Goal: Task Accomplishment & Management: Complete application form

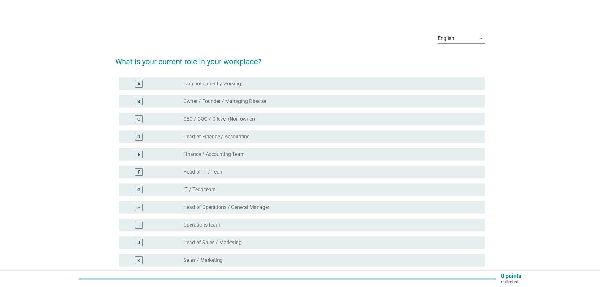
click at [217, 83] on label "I am not currently working." at bounding box center [212, 84] width 59 height 6
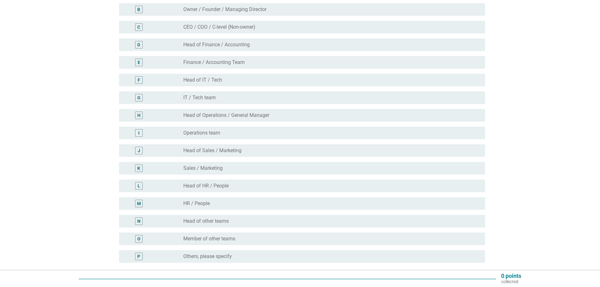
scroll to position [95, 0]
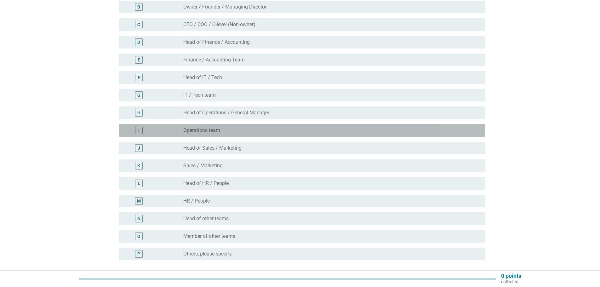
click at [206, 134] on div "radio_button_unchecked Operations team" at bounding box center [331, 131] width 297 height 8
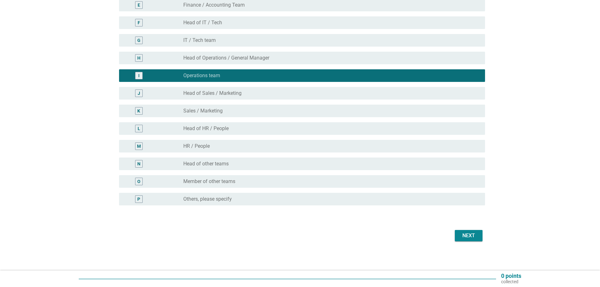
scroll to position [150, 0]
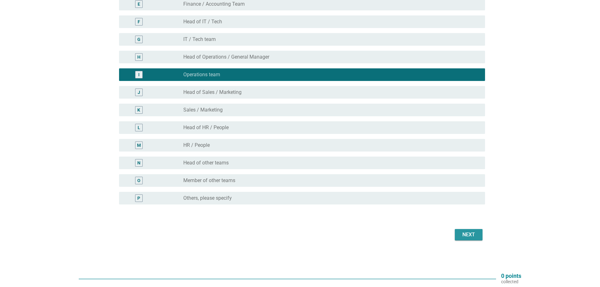
click at [469, 237] on div "Next" at bounding box center [469, 235] width 18 height 8
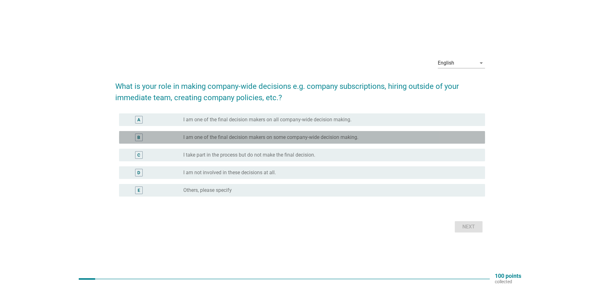
click at [210, 138] on label "I am one of the final decision makers on some company-wide decision making." at bounding box center [270, 137] width 175 height 6
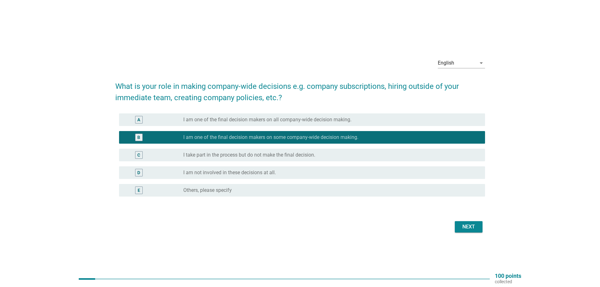
click at [473, 224] on div "Next" at bounding box center [469, 227] width 18 height 8
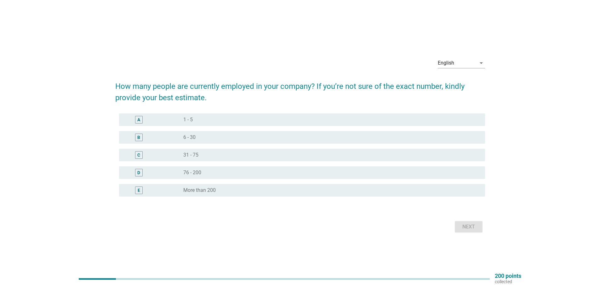
click at [188, 136] on label "6 - 30" at bounding box center [189, 137] width 12 height 6
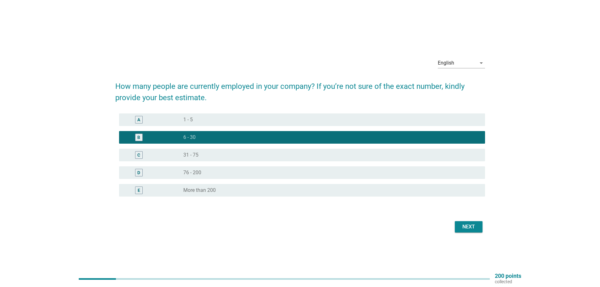
click at [471, 228] on div "Next" at bounding box center [469, 227] width 18 height 8
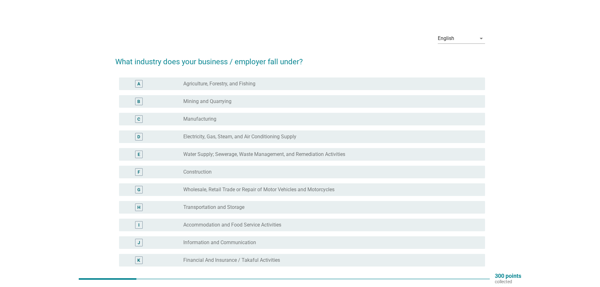
click at [197, 169] on label "Construction" at bounding box center [197, 172] width 28 height 6
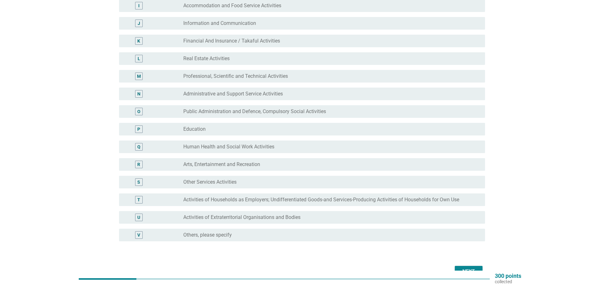
scroll to position [221, 0]
click at [473, 268] on div "Next" at bounding box center [469, 271] width 18 height 8
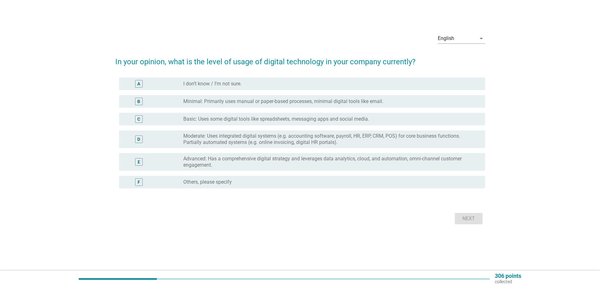
scroll to position [0, 0]
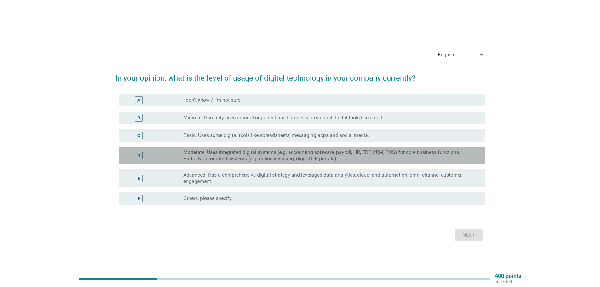
click at [234, 149] on div "D radio_button_unchecked Moderate: Uses integrated digital systems (e.g. accoun…" at bounding box center [302, 156] width 366 height 18
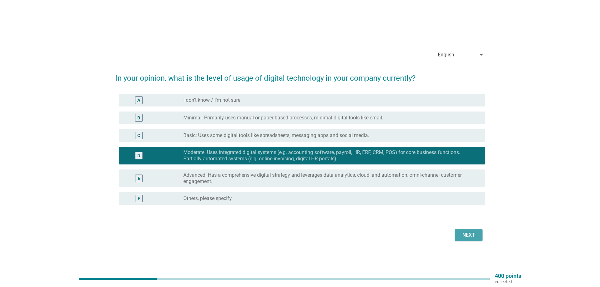
click at [468, 235] on div "Next" at bounding box center [469, 235] width 18 height 8
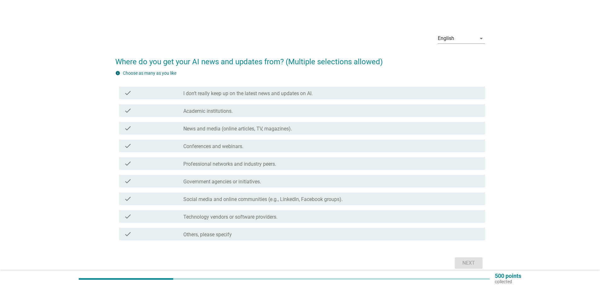
click at [232, 182] on label "Government agencies or initiatives." at bounding box center [222, 182] width 78 height 6
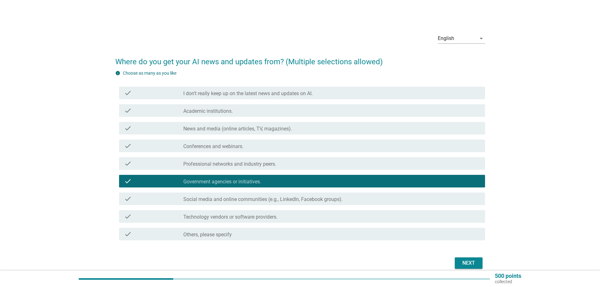
click at [223, 128] on label "News and media (online articles, TV, magazines)." at bounding box center [237, 129] width 109 height 6
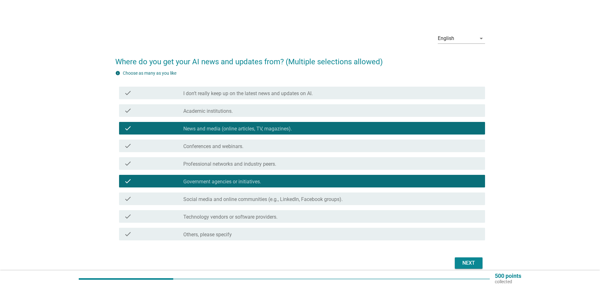
click at [251, 92] on label "I don’t really keep up on the latest news and updates on AI." at bounding box center [247, 93] width 129 height 6
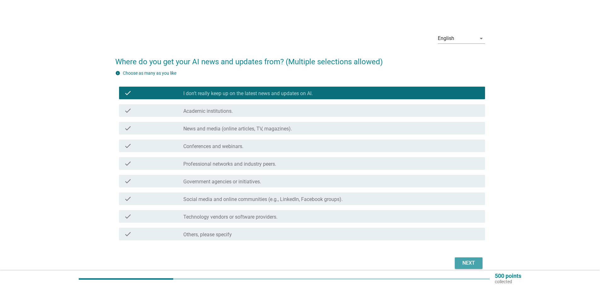
click at [463, 262] on div "Next" at bounding box center [469, 263] width 18 height 8
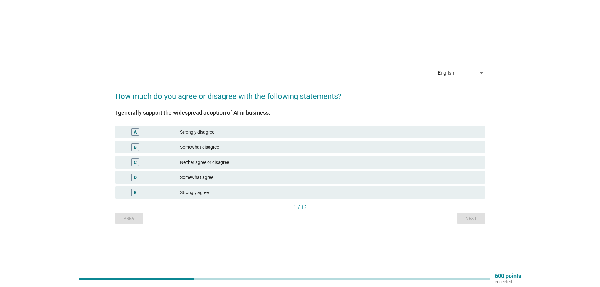
click at [197, 178] on div "Somewhat agree" at bounding box center [330, 178] width 300 height 8
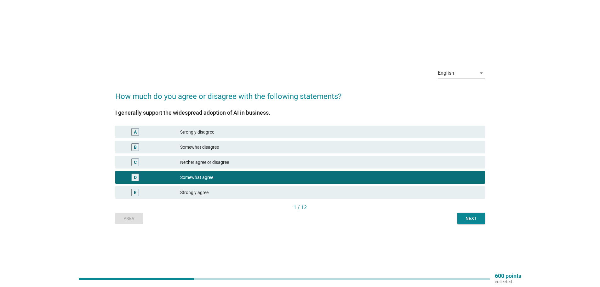
click at [472, 219] on div "Next" at bounding box center [471, 218] width 18 height 7
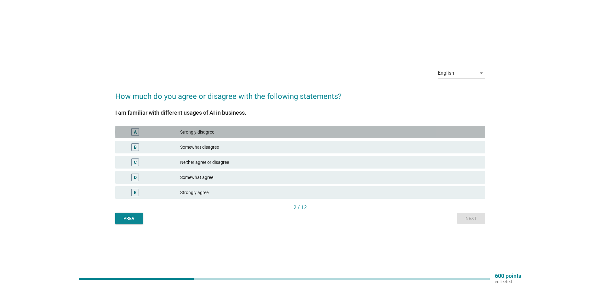
click at [220, 136] on div "A Strongly disagree" at bounding box center [300, 132] width 370 height 13
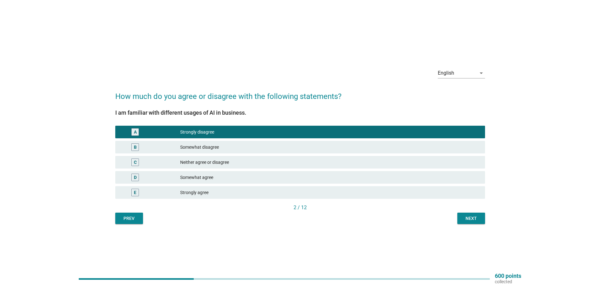
click at [470, 220] on div "Next" at bounding box center [471, 218] width 18 height 7
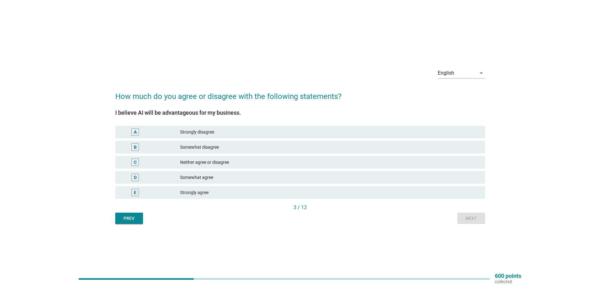
click at [204, 160] on div "Neither agree or disagree" at bounding box center [330, 162] width 300 height 8
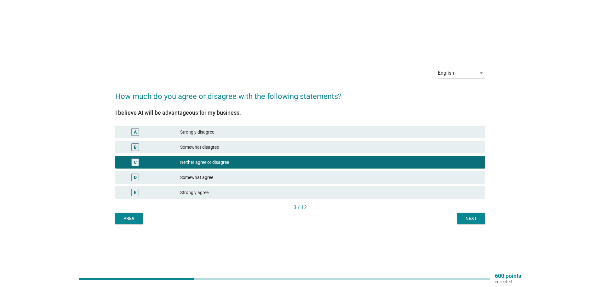
click at [471, 218] on div "Next" at bounding box center [471, 218] width 18 height 7
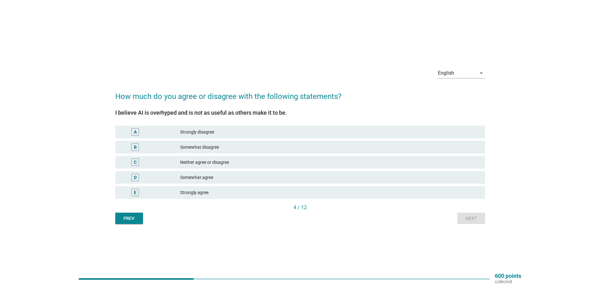
click at [193, 147] on div "Somewhat disagree" at bounding box center [330, 147] width 300 height 8
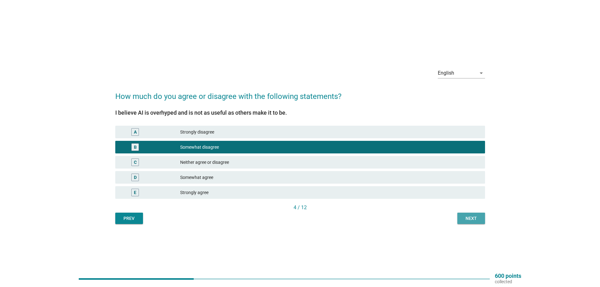
click at [465, 219] on div "Next" at bounding box center [471, 218] width 18 height 7
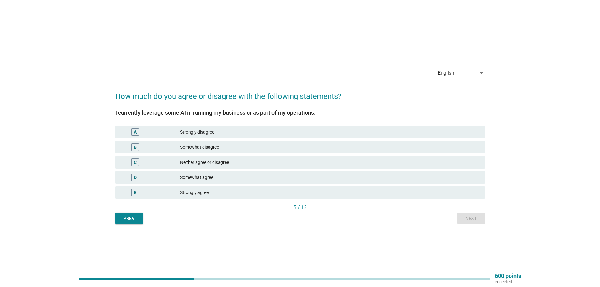
click at [221, 128] on div "A Strongly disagree" at bounding box center [300, 132] width 370 height 13
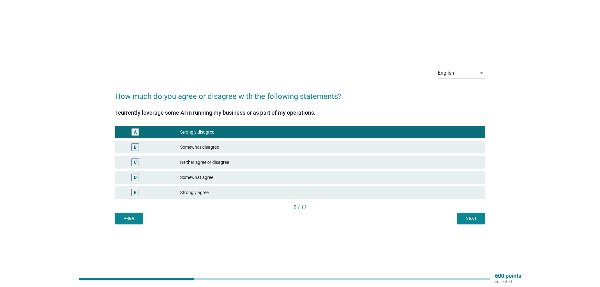
click at [474, 217] on div "Next" at bounding box center [471, 218] width 18 height 7
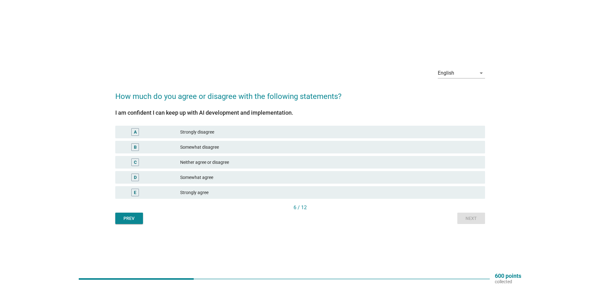
click at [210, 148] on div "Somewhat disagree" at bounding box center [330, 147] width 300 height 8
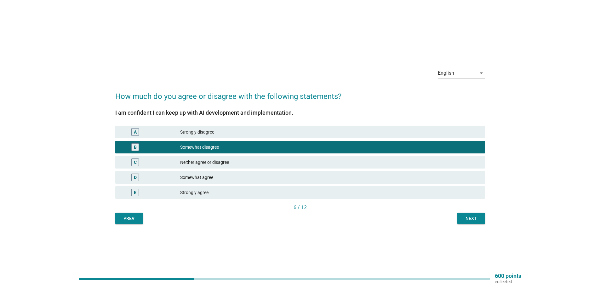
click at [472, 219] on div "Next" at bounding box center [471, 218] width 18 height 7
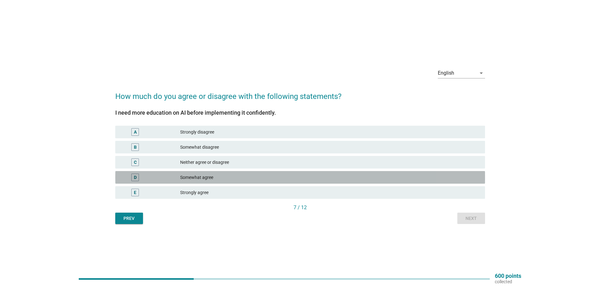
drag, startPoint x: 214, startPoint y: 175, endPoint x: 280, endPoint y: 188, distance: 67.7
click at [213, 175] on div "Somewhat agree" at bounding box center [330, 178] width 300 height 8
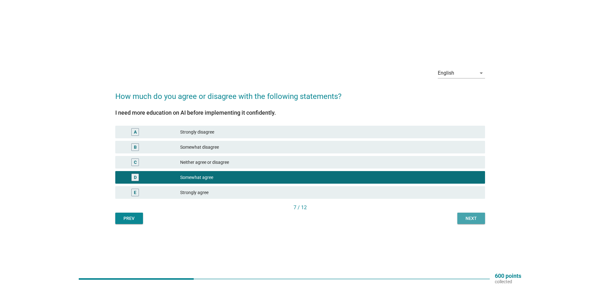
click at [473, 219] on div "Next" at bounding box center [471, 218] width 18 height 7
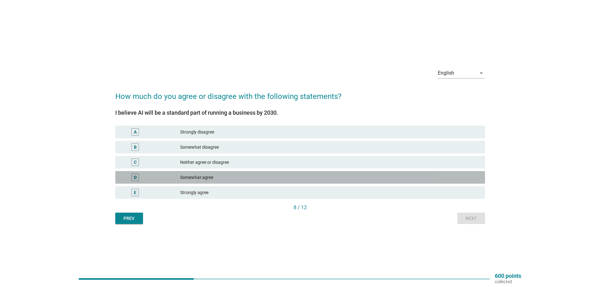
drag, startPoint x: 206, startPoint y: 176, endPoint x: 302, endPoint y: 196, distance: 98.0
click at [206, 177] on div "Somewhat agree" at bounding box center [330, 178] width 300 height 8
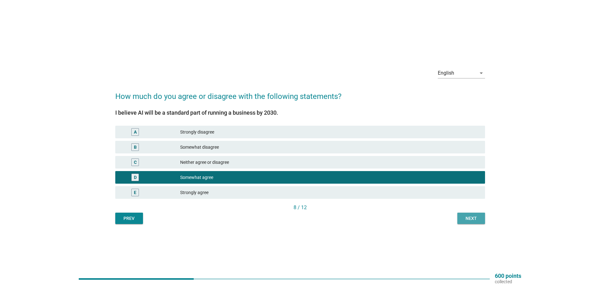
click at [469, 220] on div "Next" at bounding box center [471, 218] width 18 height 7
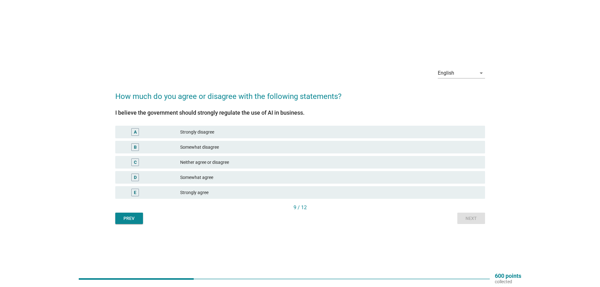
click at [206, 177] on div "Somewhat agree" at bounding box center [330, 178] width 300 height 8
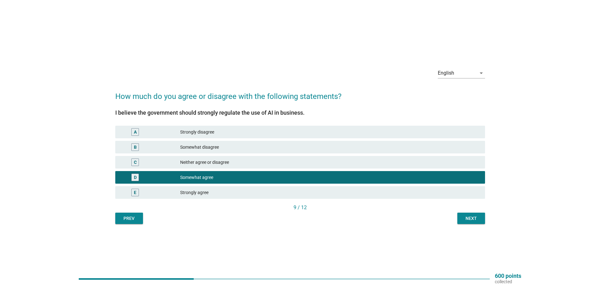
click at [464, 219] on div "Next" at bounding box center [471, 218] width 18 height 7
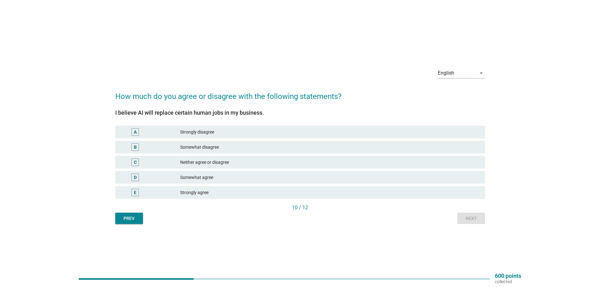
drag, startPoint x: 218, startPoint y: 177, endPoint x: 403, endPoint y: 216, distance: 189.6
click at [221, 177] on div "Somewhat agree" at bounding box center [330, 178] width 300 height 8
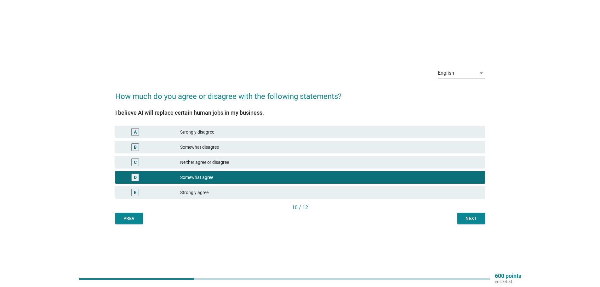
click at [475, 219] on div "Next" at bounding box center [471, 218] width 18 height 7
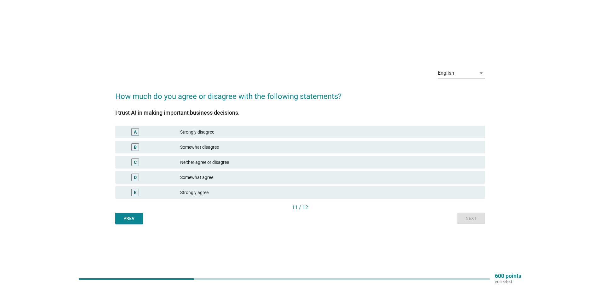
click at [222, 176] on div "Somewhat agree" at bounding box center [330, 178] width 300 height 8
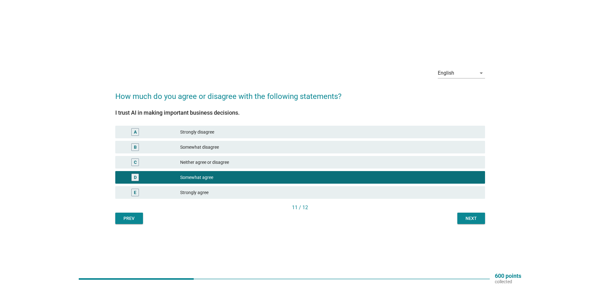
click at [472, 216] on div "Next" at bounding box center [471, 218] width 18 height 7
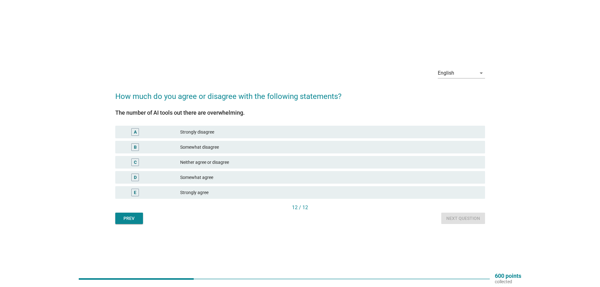
click at [223, 162] on div "Neither agree or disagree" at bounding box center [330, 162] width 300 height 8
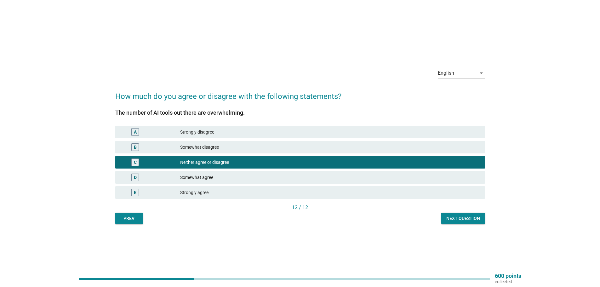
click at [462, 219] on div "Next question" at bounding box center [463, 218] width 34 height 7
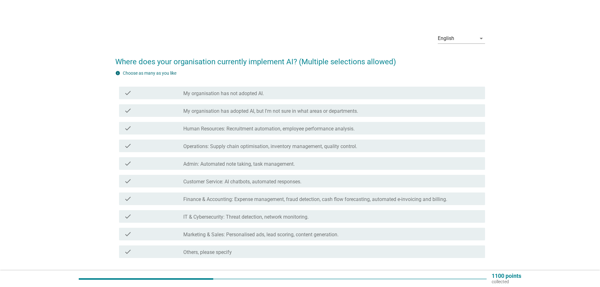
click at [252, 237] on label "Marketing & Sales: Personalised ads, lead scoring, content generation." at bounding box center [260, 235] width 155 height 6
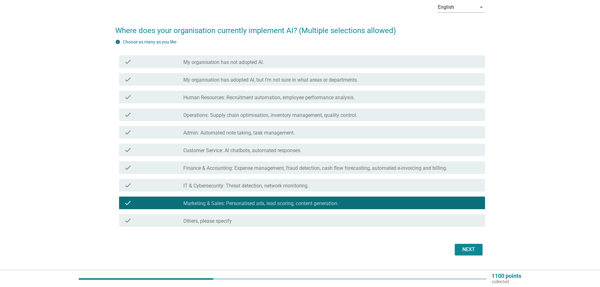
scroll to position [32, 0]
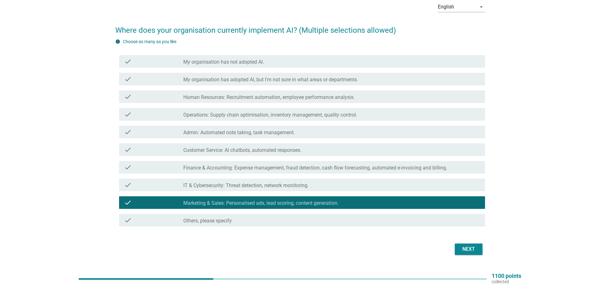
click at [466, 251] on div "Next" at bounding box center [469, 249] width 18 height 8
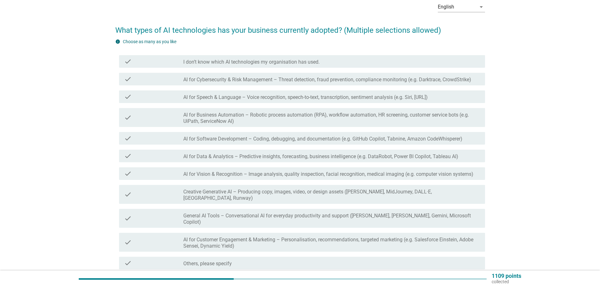
scroll to position [0, 0]
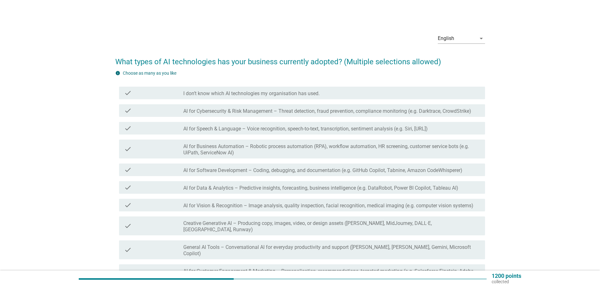
click at [227, 93] on label "I don’t know which AI technologies my organisation has used." at bounding box center [251, 93] width 136 height 6
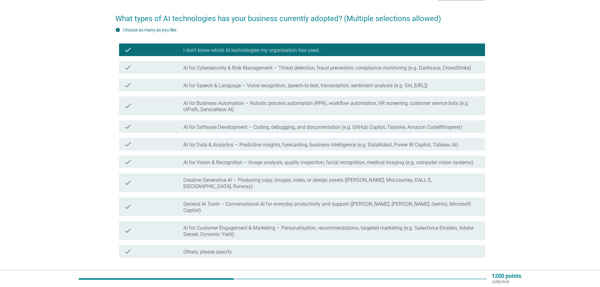
scroll to position [76, 0]
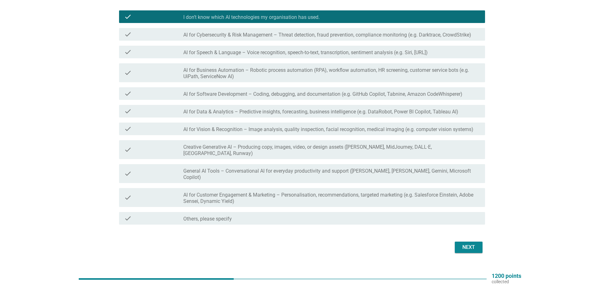
click at [472, 244] on div "Next" at bounding box center [469, 248] width 18 height 8
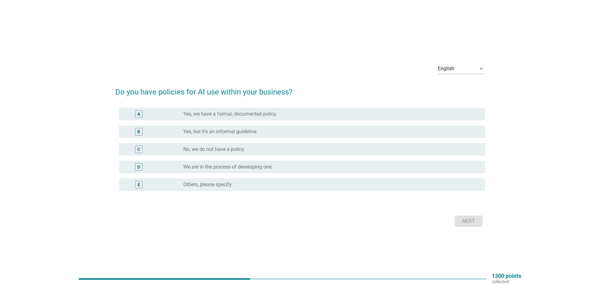
click at [241, 150] on label "No, we do not have a policy." at bounding box center [214, 149] width 62 height 6
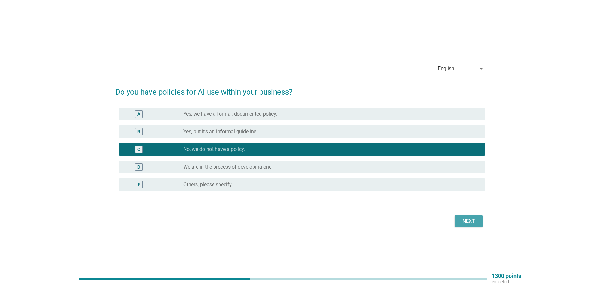
click at [470, 221] on div "Next" at bounding box center [469, 221] width 18 height 8
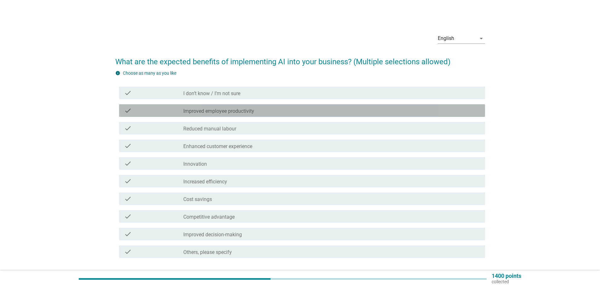
click at [233, 112] on label "Improved employee productivity" at bounding box center [218, 111] width 71 height 6
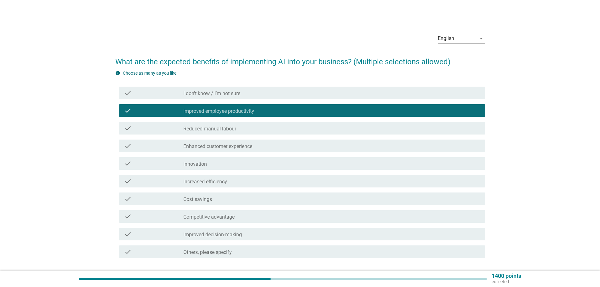
click at [229, 129] on label "Reduced manual labour" at bounding box center [209, 129] width 53 height 6
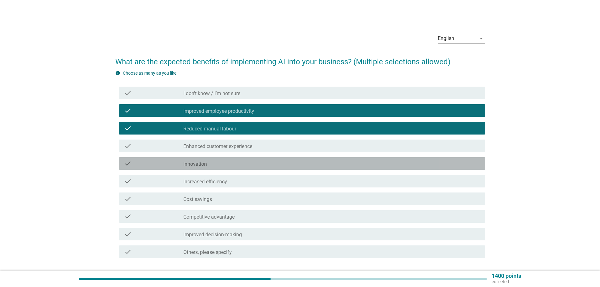
click at [222, 164] on div "check_box_outline_blank Innovation" at bounding box center [331, 164] width 297 height 8
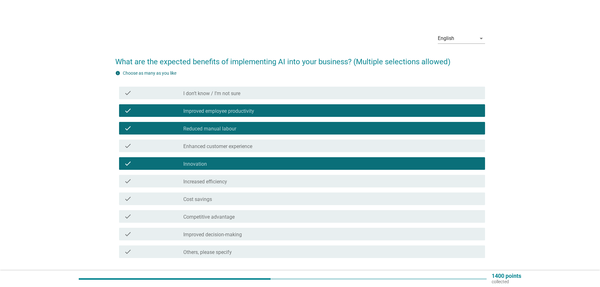
click at [225, 181] on label "Increased efficiency" at bounding box center [205, 182] width 44 height 6
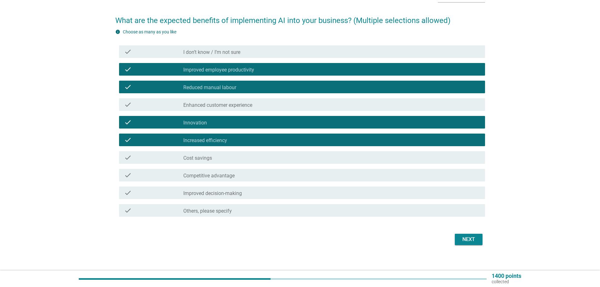
scroll to position [46, 0]
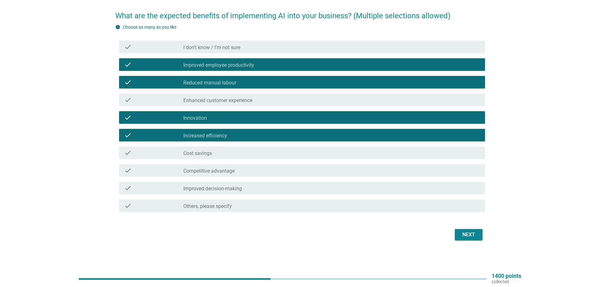
click at [245, 151] on div "check_box_outline_blank Cost savings" at bounding box center [331, 153] width 297 height 8
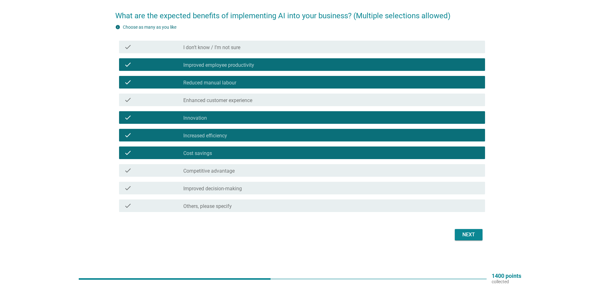
click at [462, 234] on div "Next" at bounding box center [469, 235] width 18 height 8
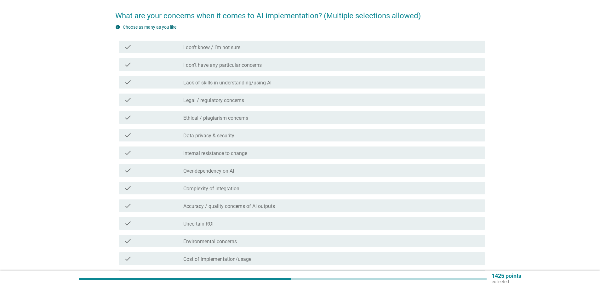
scroll to position [0, 0]
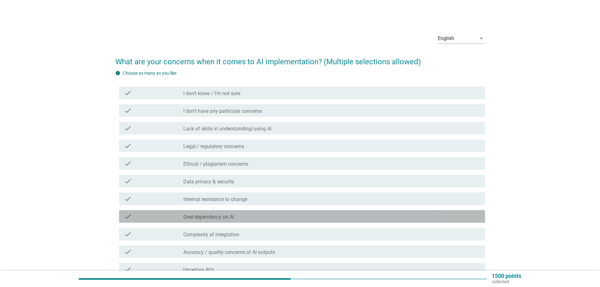
click at [234, 218] on label "Over-dependency on AI" at bounding box center [208, 217] width 51 height 6
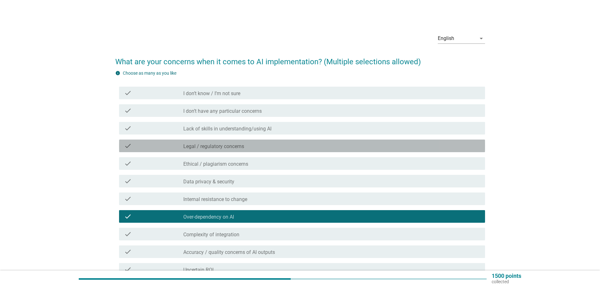
click at [251, 145] on div "check_box_outline_blank Legal / regulatory concerns" at bounding box center [331, 146] width 297 height 8
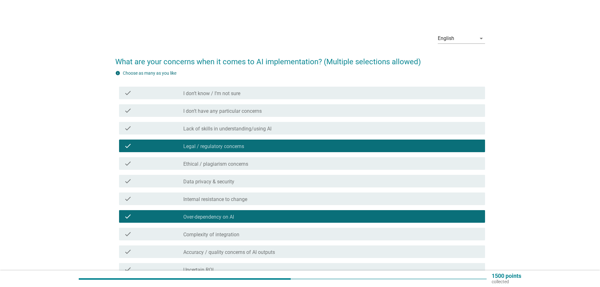
click at [261, 128] on label "Lack of skills in understanding/using AI" at bounding box center [227, 129] width 88 height 6
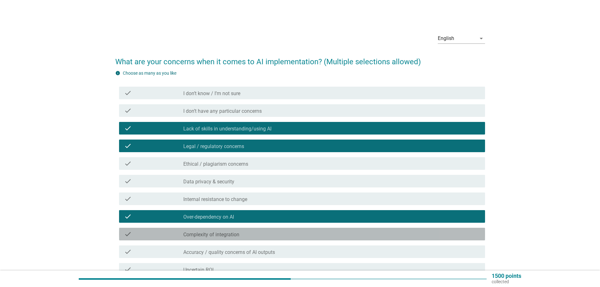
drag, startPoint x: 239, startPoint y: 234, endPoint x: 396, endPoint y: 218, distance: 157.7
click at [240, 234] on div "check_box_outline_blank Complexity of integration" at bounding box center [331, 234] width 297 height 8
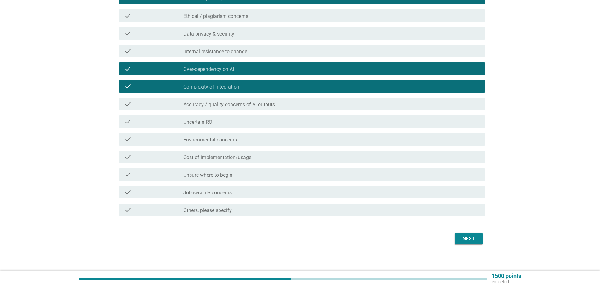
scroll to position [152, 0]
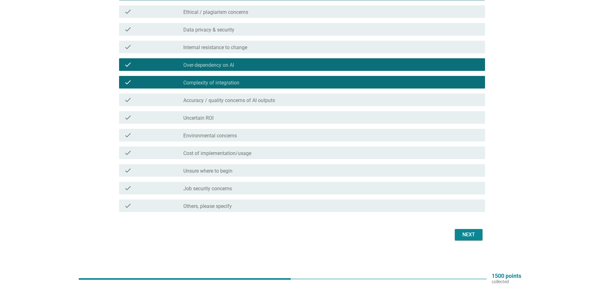
click at [428, 173] on div "check_box_outline_blank Unsure where to begin" at bounding box center [331, 171] width 297 height 8
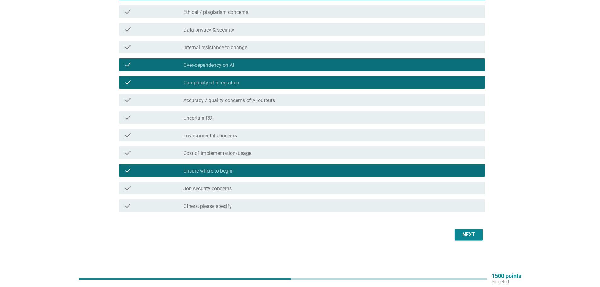
click at [471, 234] on div "Next" at bounding box center [469, 235] width 18 height 8
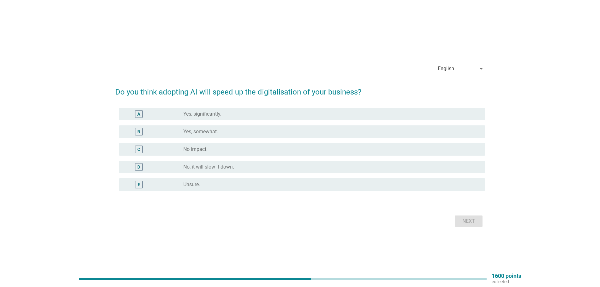
drag, startPoint x: 218, startPoint y: 151, endPoint x: 346, endPoint y: 189, distance: 133.3
click at [219, 151] on div "radio_button_unchecked No impact." at bounding box center [329, 149] width 292 height 6
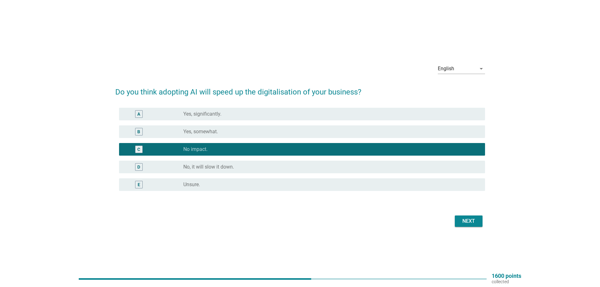
click at [470, 218] on div "Next" at bounding box center [469, 221] width 18 height 8
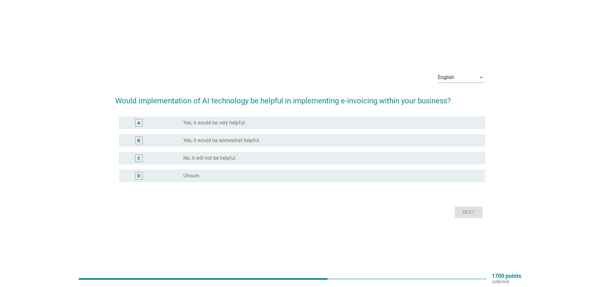
click at [238, 140] on label "Yes, it would be somewhat helpful." at bounding box center [221, 140] width 77 height 6
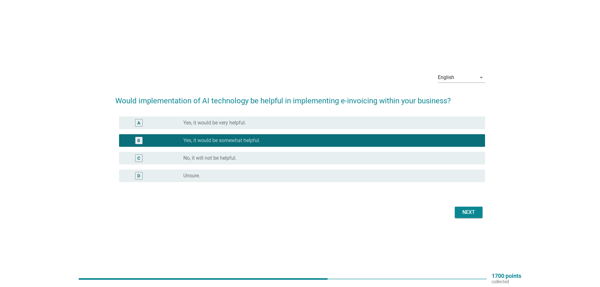
click at [465, 212] on div "Next" at bounding box center [469, 213] width 18 height 8
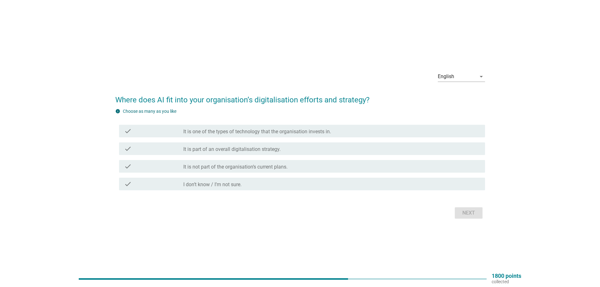
click at [271, 149] on label "It is part of an overall digitalisation strategy." at bounding box center [231, 149] width 97 height 6
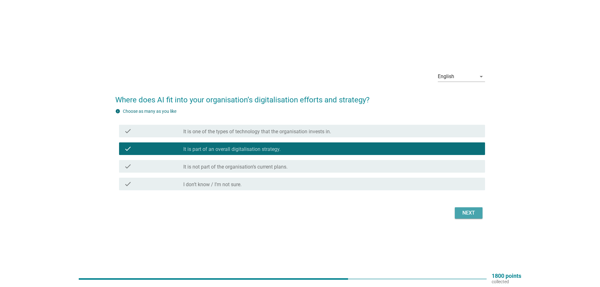
click at [474, 213] on div "Next" at bounding box center [469, 213] width 18 height 8
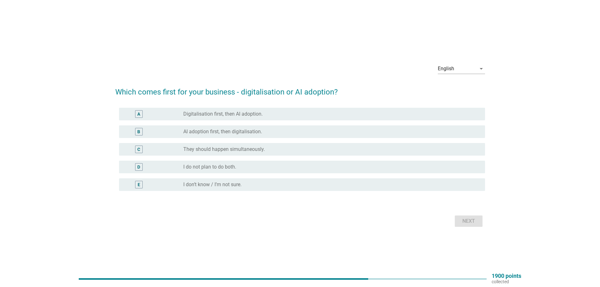
click at [206, 167] on label "I do not plan to do both." at bounding box center [209, 167] width 53 height 6
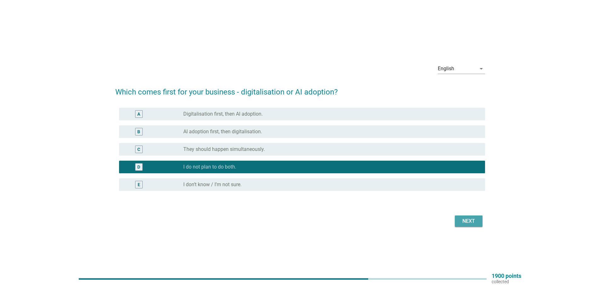
click at [469, 221] on div "Next" at bounding box center [469, 221] width 18 height 8
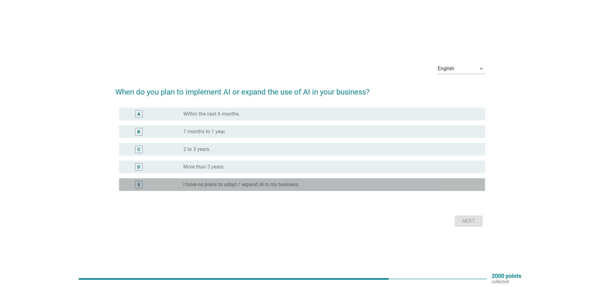
click at [215, 186] on label "I have no plans to adopt / expand AI in my business." at bounding box center [241, 184] width 116 height 6
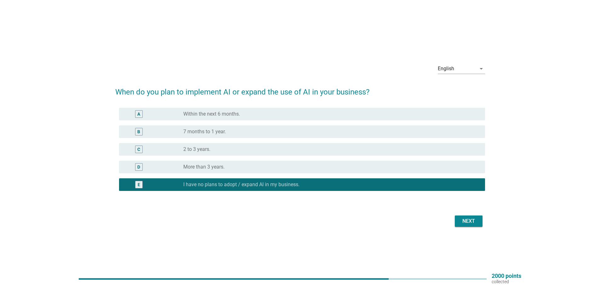
click at [463, 219] on div "Next" at bounding box center [469, 221] width 18 height 8
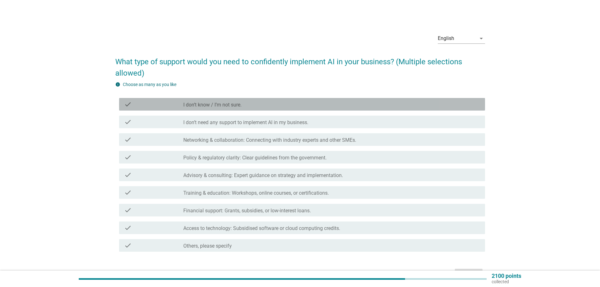
click at [224, 105] on label "I don’t know / I’m not sure." at bounding box center [212, 105] width 58 height 6
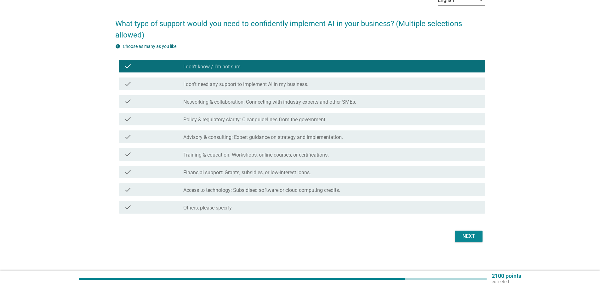
scroll to position [40, 0]
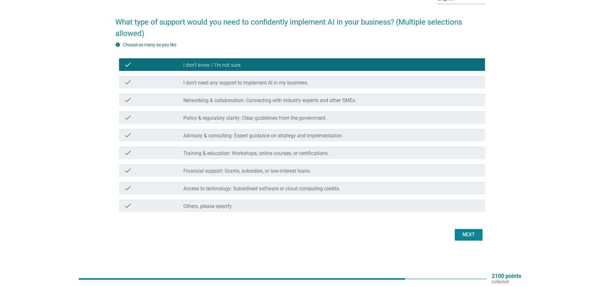
click at [468, 234] on div "Next" at bounding box center [469, 235] width 18 height 8
